Goal: Information Seeking & Learning: Understand process/instructions

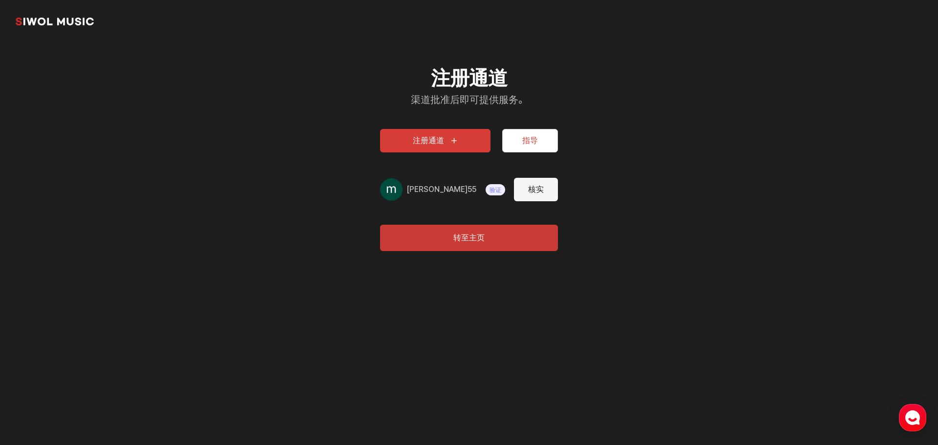
click at [530, 133] on button "指导" at bounding box center [530, 140] width 56 height 23
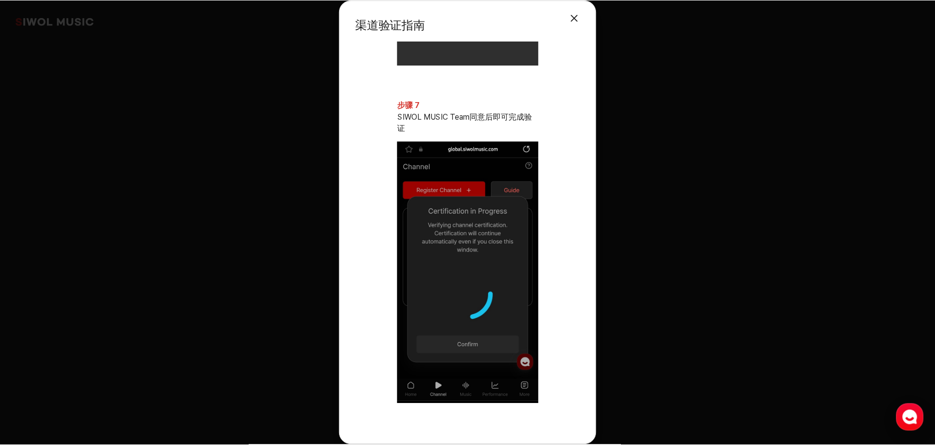
scroll to position [1989, 0]
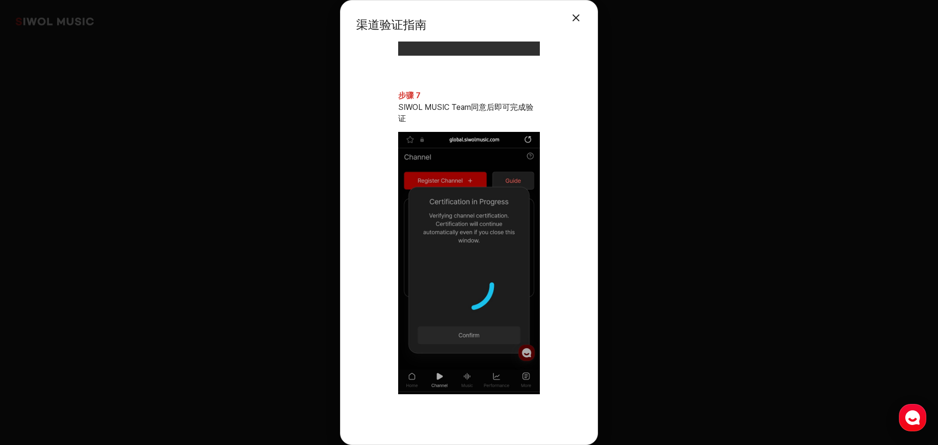
click at [580, 22] on button "关闭模式" at bounding box center [576, 18] width 20 height 20
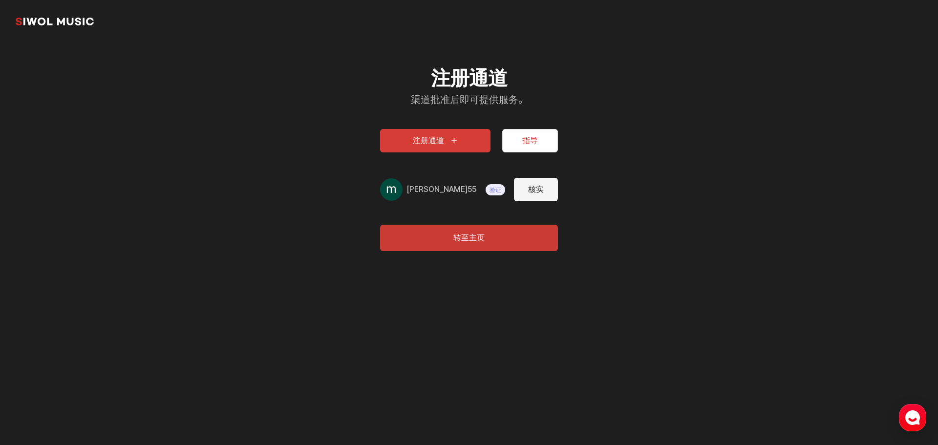
click at [85, 22] on link "시월뮤직" at bounding box center [55, 22] width 78 height 20
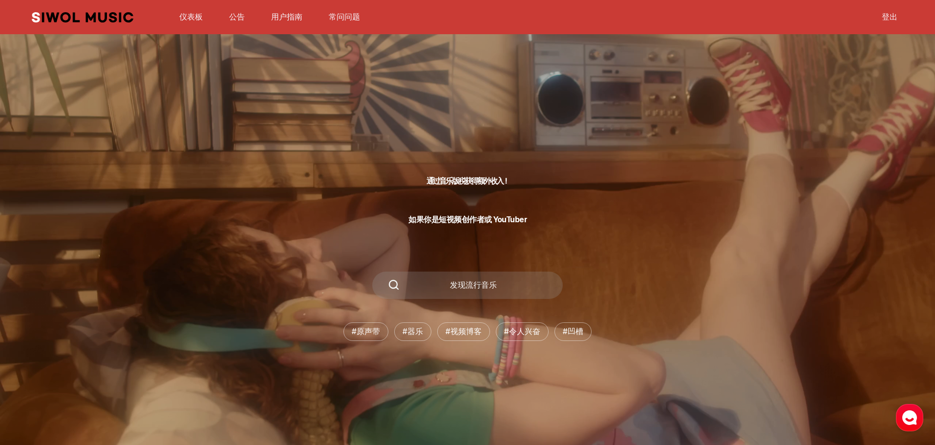
click at [482, 179] on font "通过音乐版税获得额外收入！" at bounding box center [467, 180] width 82 height 9
click at [467, 201] on p "如果你是短视频创作者或 YouTuber" at bounding box center [467, 214] width 118 height 28
click at [459, 217] on font "如果你是短视频创作者或 YouTuber" at bounding box center [467, 219] width 118 height 9
click at [339, 16] on font "常问问题" at bounding box center [344, 16] width 31 height 9
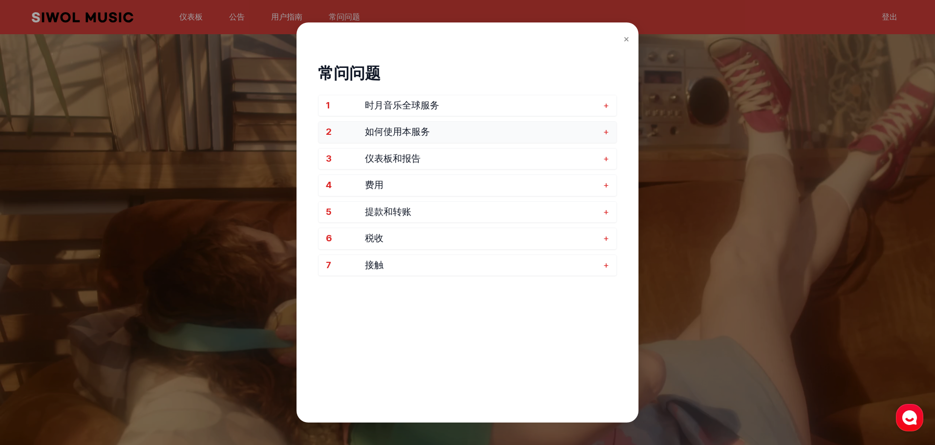
click at [612, 133] on button "2 如何使用本服务 +" at bounding box center [468, 132] width 298 height 21
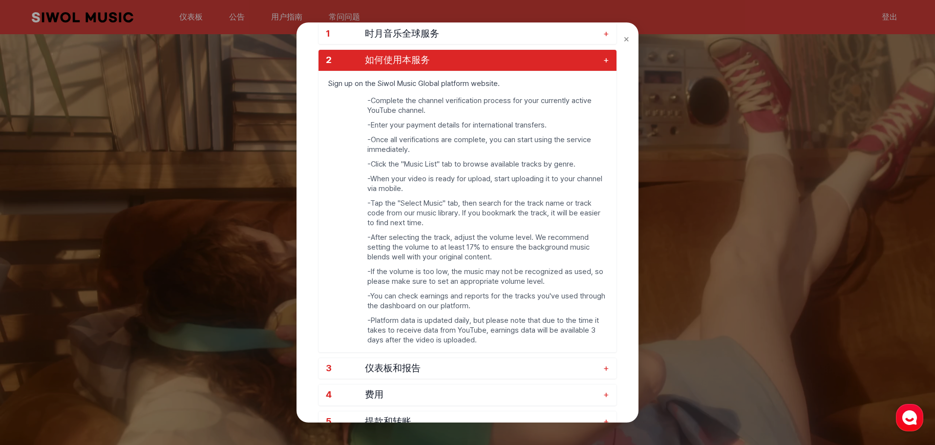
scroll to position [48, 0]
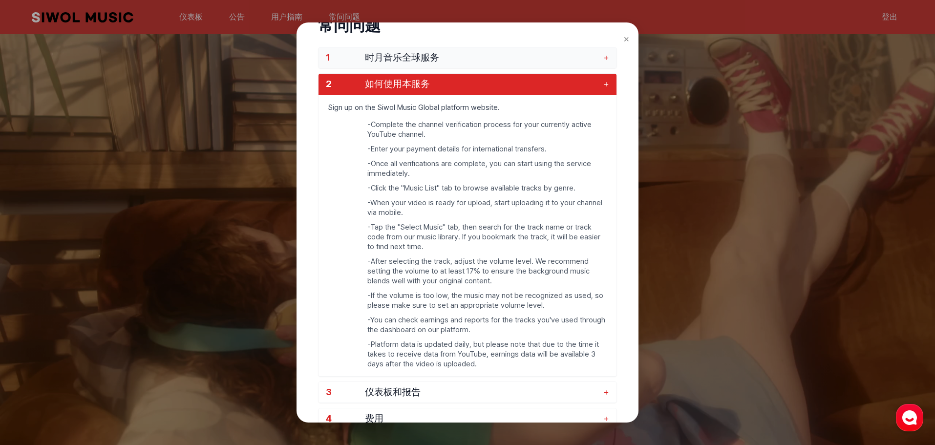
click at [592, 59] on span "时月音乐全球服务" at bounding box center [482, 57] width 234 height 11
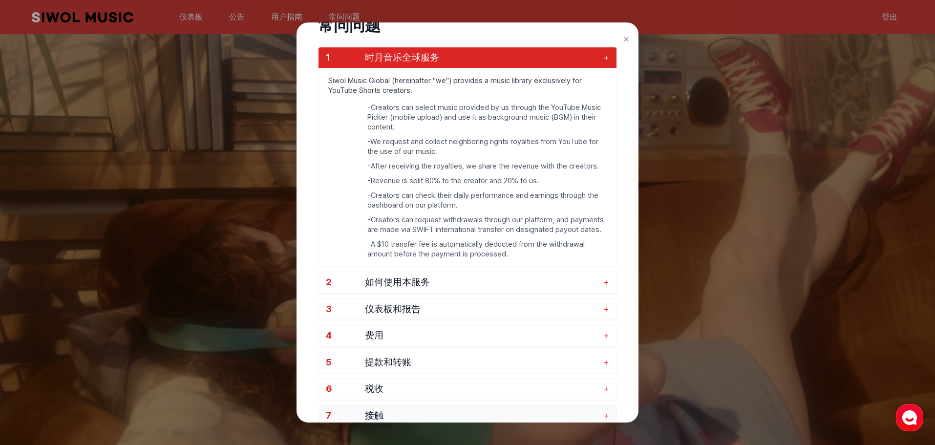
click at [419, 408] on button "7 接触 +" at bounding box center [468, 415] width 298 height 21
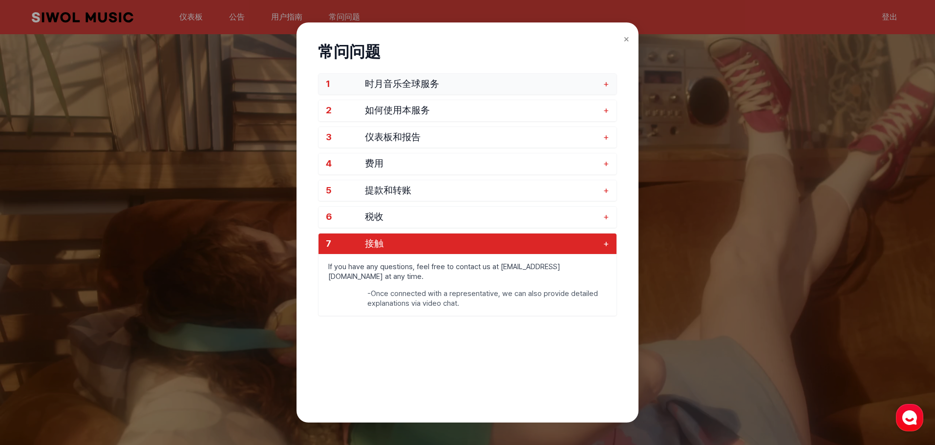
scroll to position [0, 0]
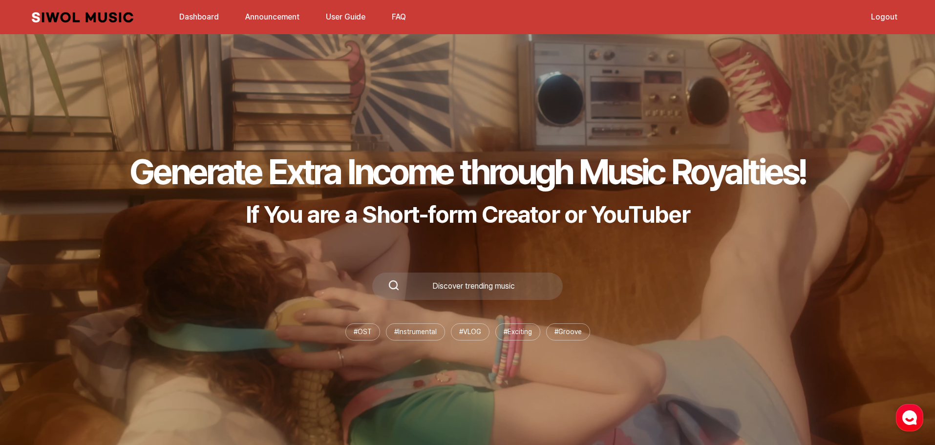
click at [201, 14] on link "Dashboard" at bounding box center [198, 16] width 51 height 21
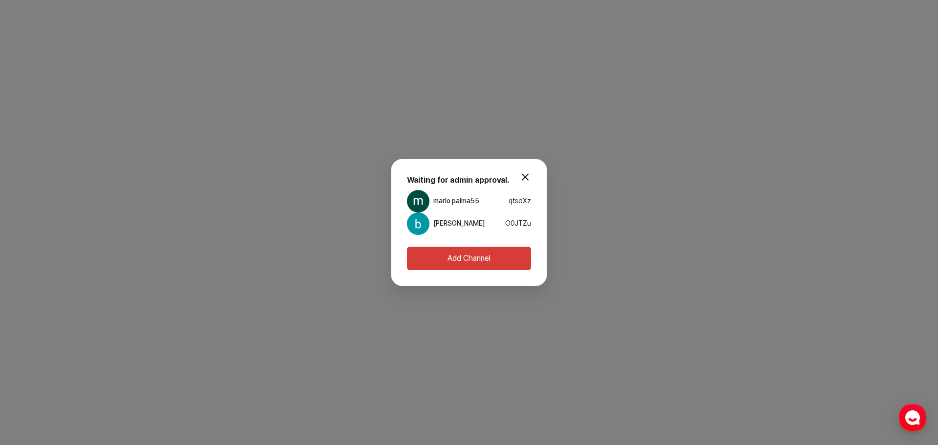
click at [522, 178] on button "modal.close" at bounding box center [525, 177] width 20 height 20
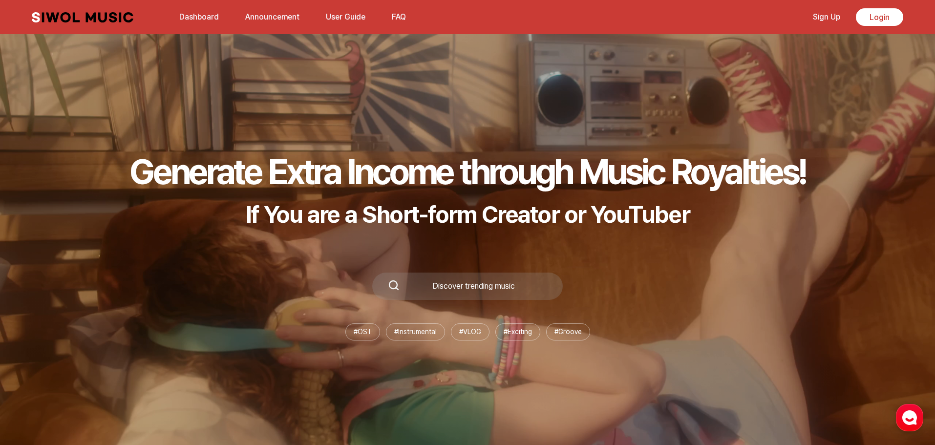
click at [908, 414] on use "button" at bounding box center [909, 417] width 15 height 15
click at [905, 418] on use "button" at bounding box center [909, 417] width 15 height 15
click at [909, 412] on use "button" at bounding box center [909, 417] width 15 height 15
click at [341, 19] on link "User Guide" at bounding box center [345, 16] width 51 height 21
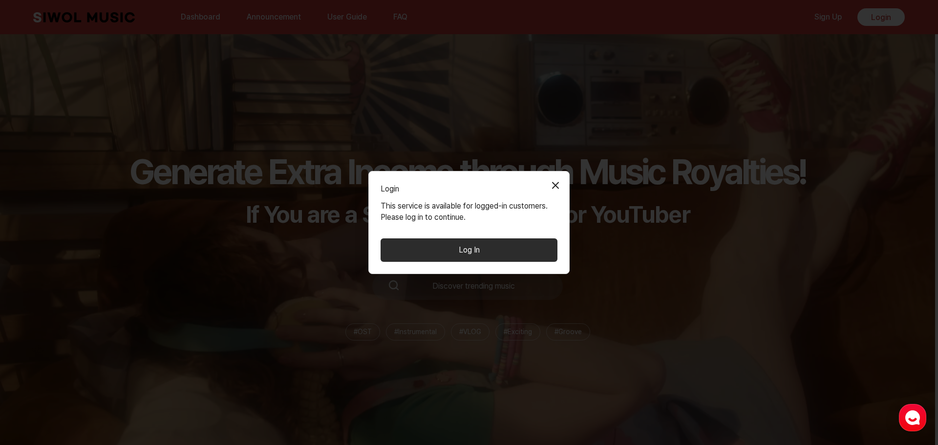
click at [553, 181] on button "Close Modal" at bounding box center [556, 185] width 20 height 20
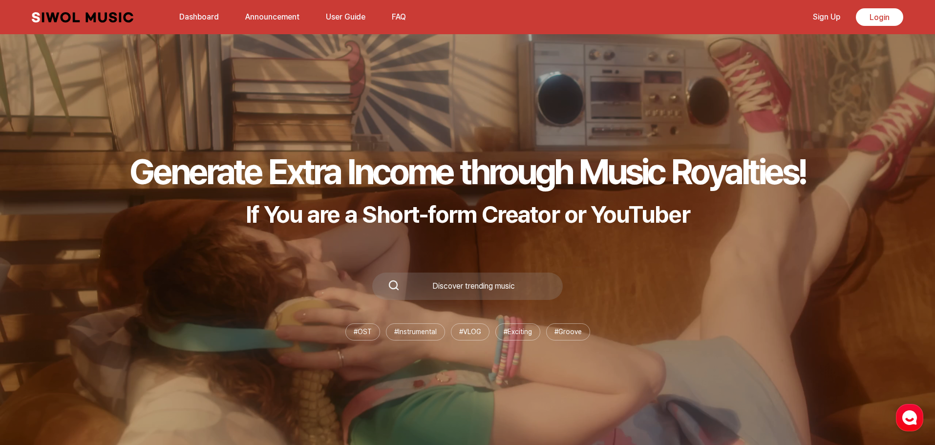
click at [345, 16] on link "User Guide" at bounding box center [345, 16] width 51 height 21
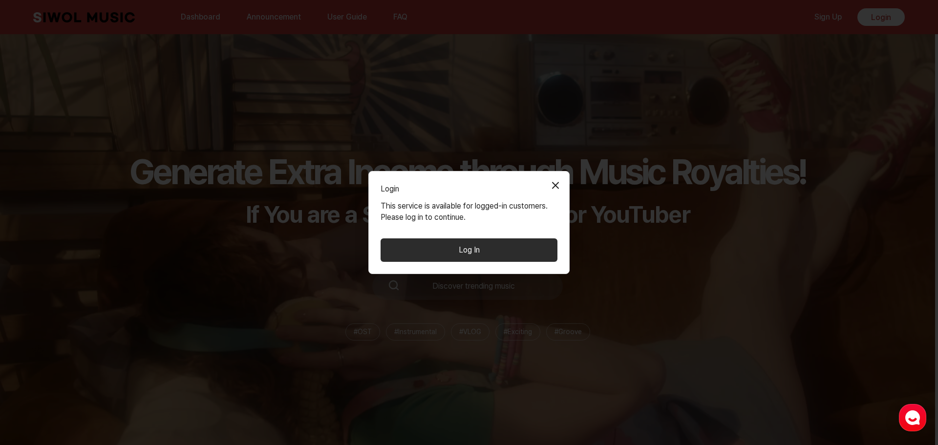
click at [558, 185] on button "Close Modal" at bounding box center [556, 185] width 20 height 20
